Goal: Transaction & Acquisition: Purchase product/service

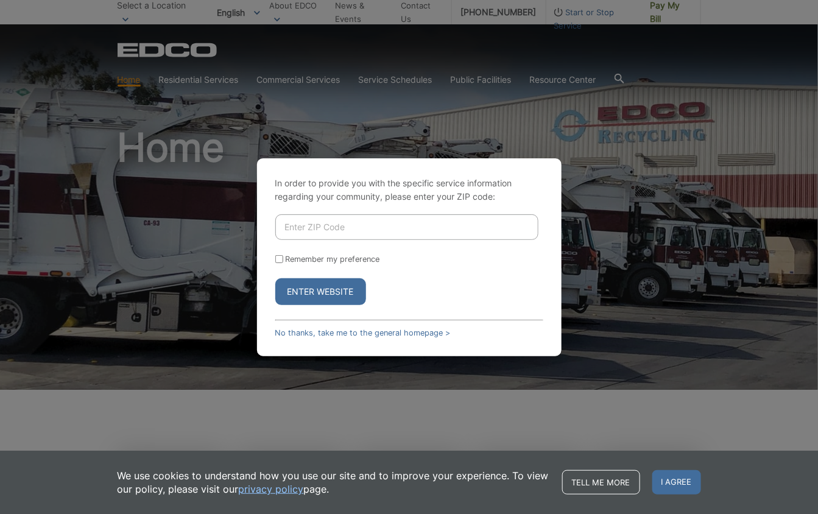
click at [326, 225] on input "Enter ZIP Code" at bounding box center [406, 227] width 263 height 26
type input "92020"
click at [275, 278] on button "Enter Website" at bounding box center [320, 291] width 91 height 27
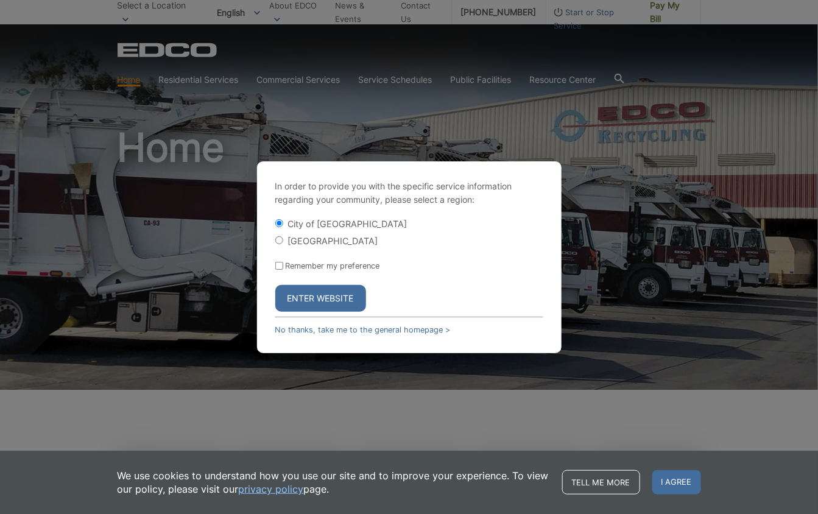
click at [313, 292] on button "Enter Website" at bounding box center [320, 298] width 91 height 27
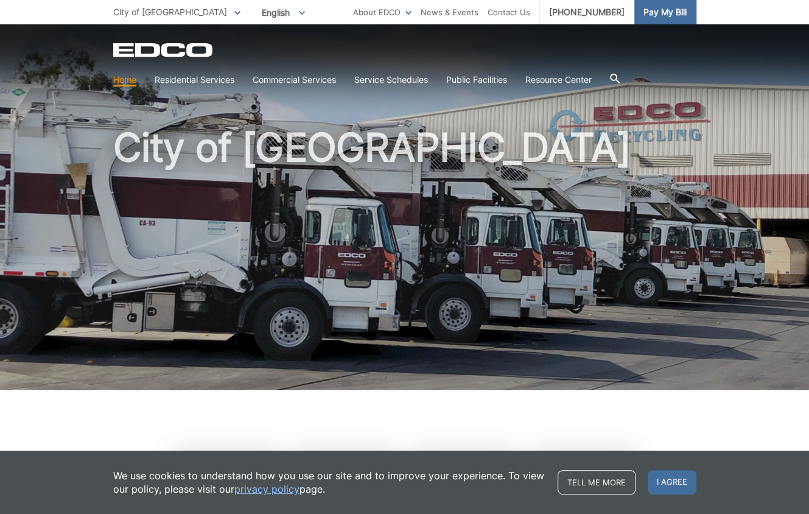
click at [672, 16] on span "Pay My Bill" at bounding box center [665, 11] width 43 height 13
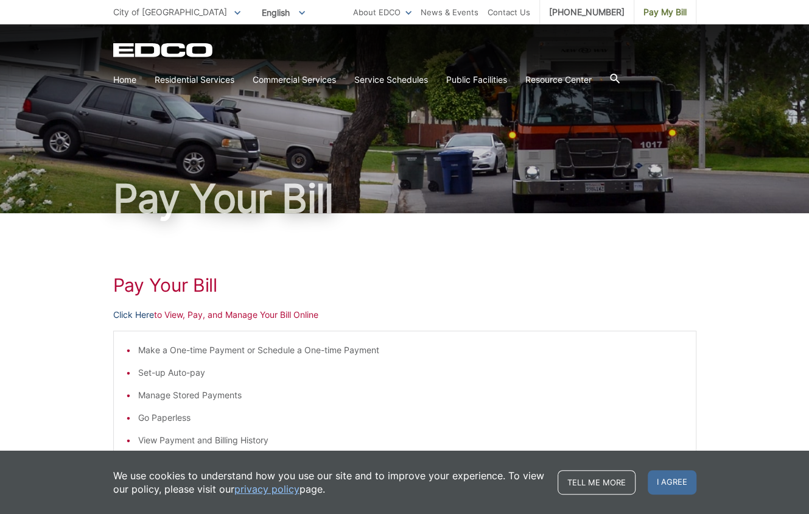
click at [136, 314] on link "Click Here" at bounding box center [133, 314] width 41 height 13
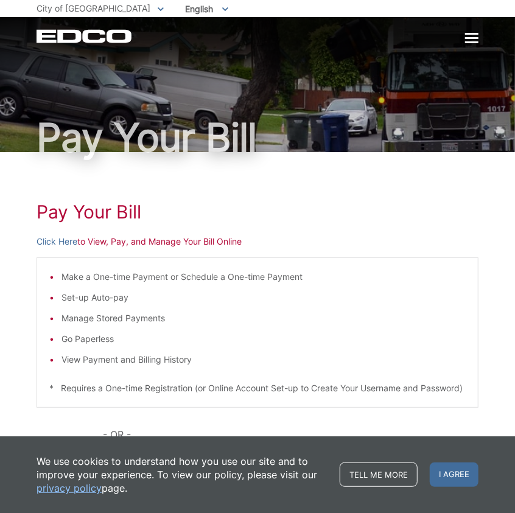
click at [474, 37] on div at bounding box center [471, 38] width 13 height 2
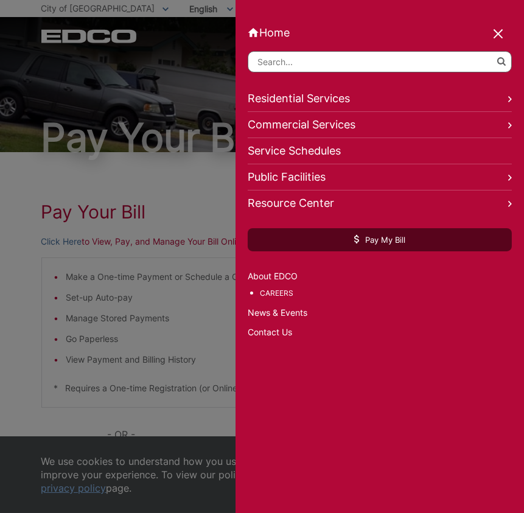
click at [267, 403] on div "Home Back Home Residential Services Overview Residential Recycling Organic Recy…" at bounding box center [380, 256] width 289 height 513
